Goal: Entertainment & Leisure: Consume media (video, audio)

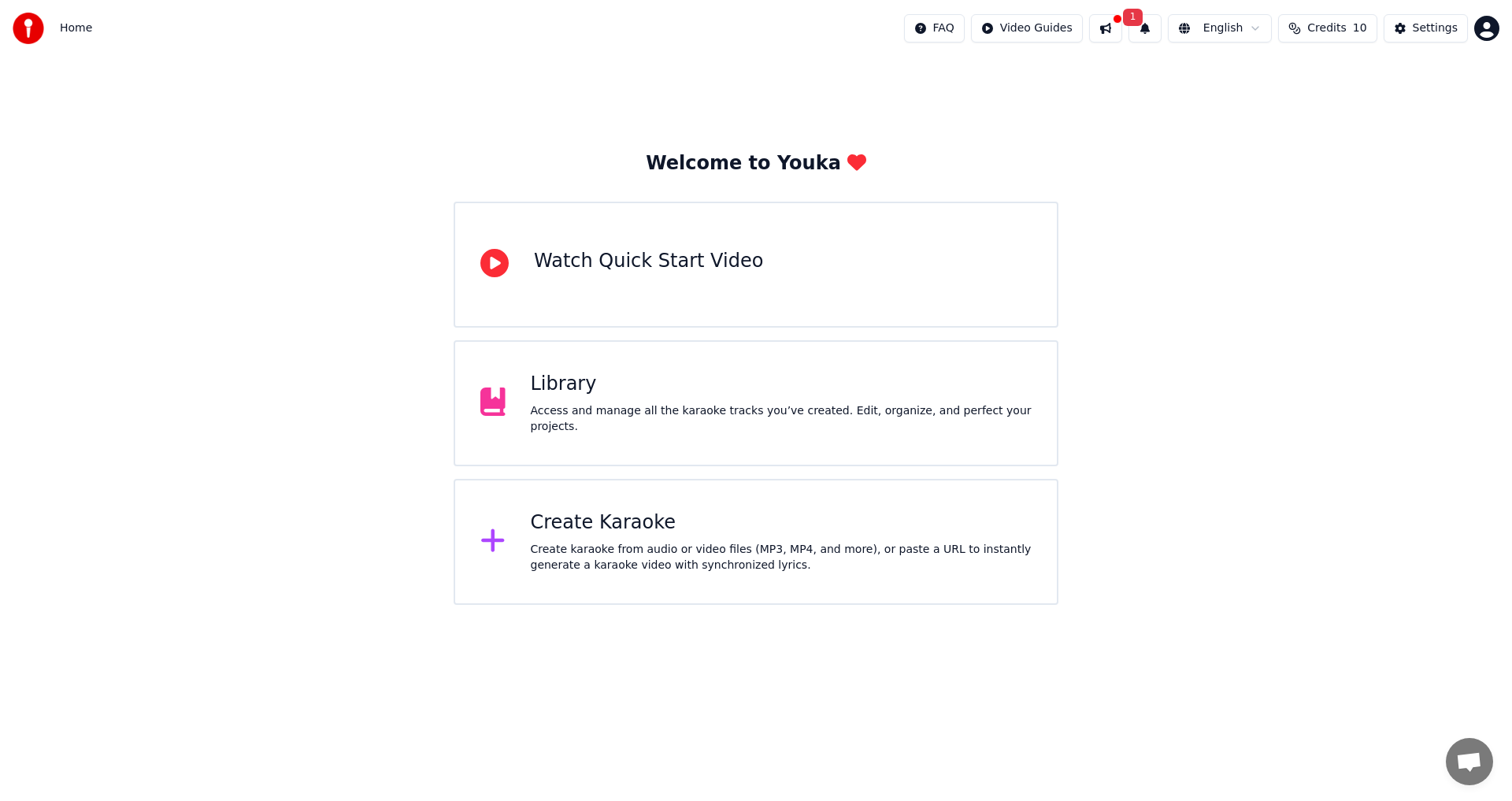
click at [1482, 30] on html "Home FAQ Video Guides 1 English Credits 10 Settings Welcome to Youka Watch Quic…" at bounding box center [756, 302] width 1512 height 605
click at [1091, 280] on html "Home FAQ Video Guides 1 English Credits 10 Settings Welcome to Youka Watch Quic…" at bounding box center [756, 302] width 1512 height 605
click at [561, 397] on div "Library" at bounding box center [781, 384] width 501 height 25
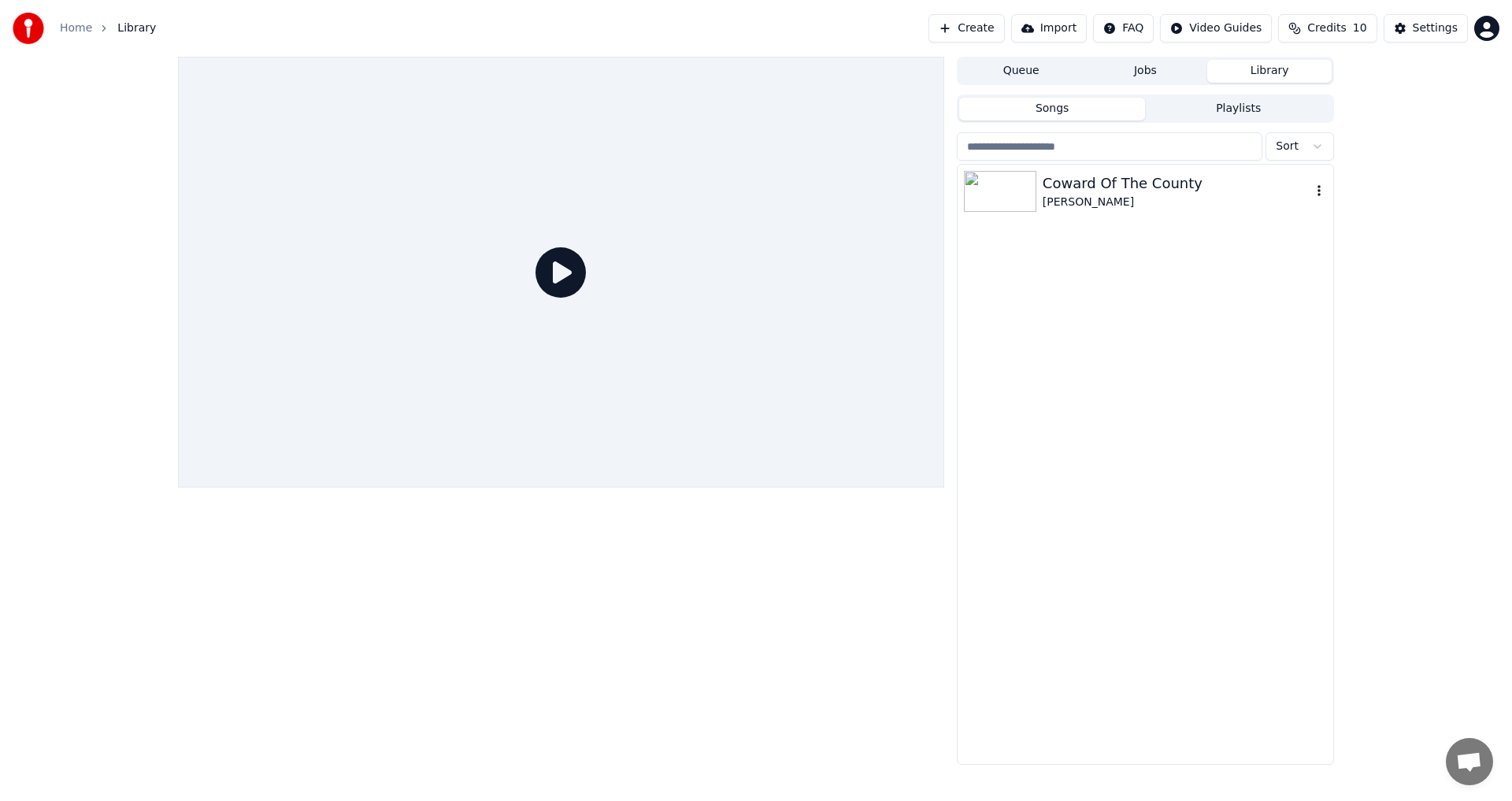
click at [993, 191] on img at bounding box center [999, 191] width 73 height 41
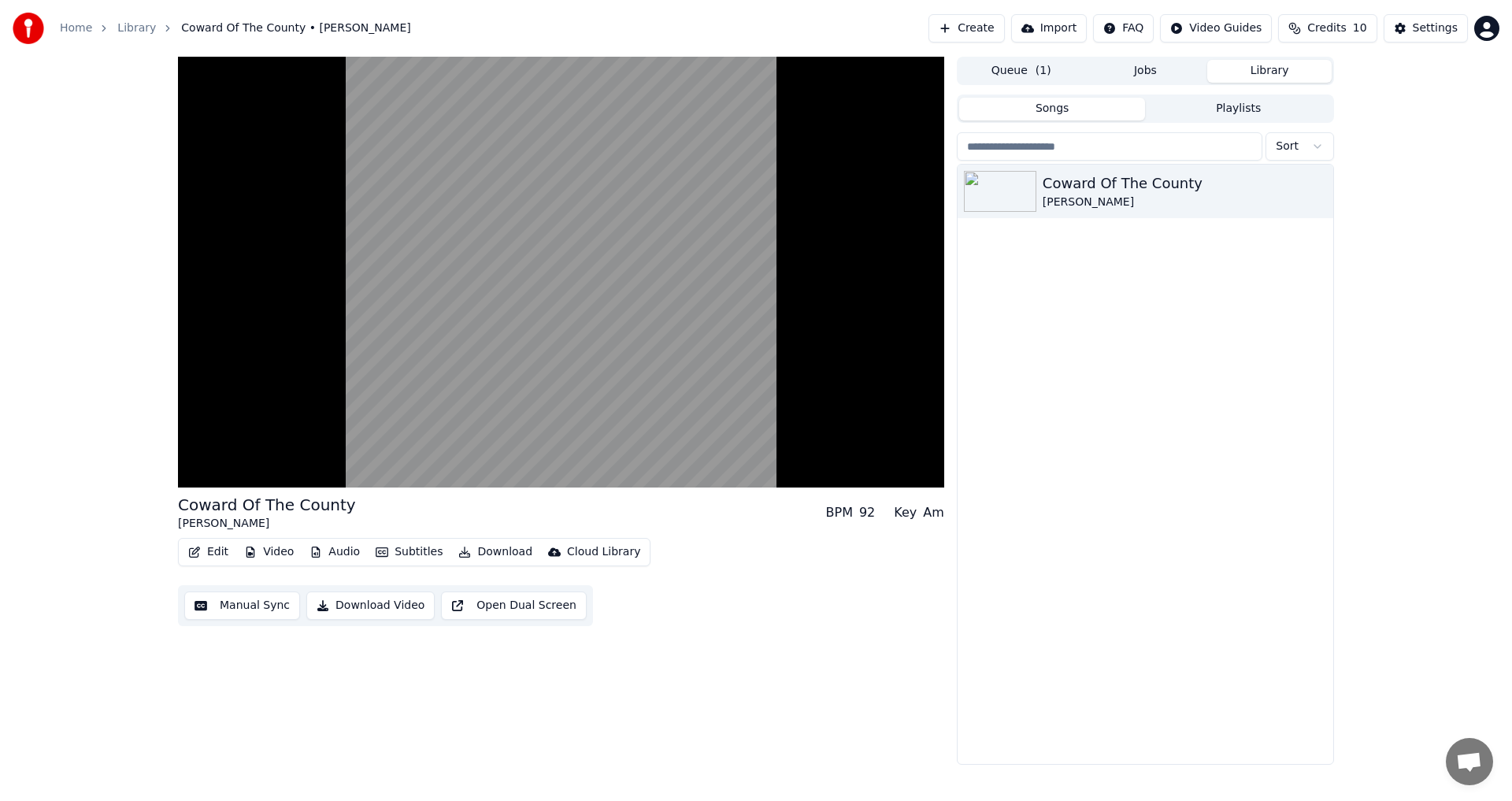
click at [1200, 449] on div "Coward Of The County [PERSON_NAME]" at bounding box center [1144, 464] width 375 height 600
